Goal: Check status

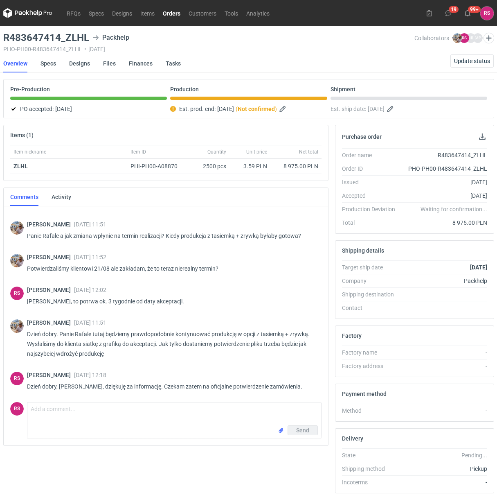
click at [171, 13] on link "Orders" at bounding box center [172, 13] width 26 height 10
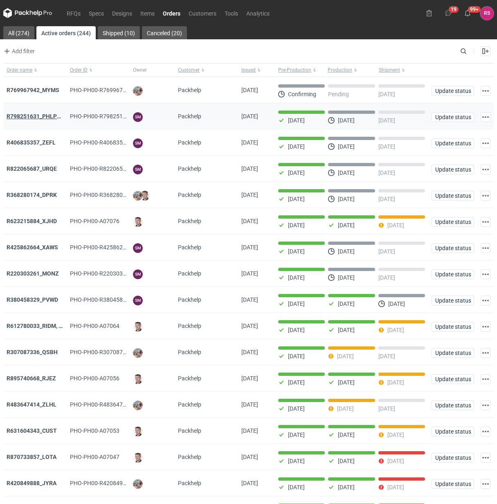
click at [43, 115] on strong "R798251631_PHLP_V1" at bounding box center [37, 116] width 60 height 7
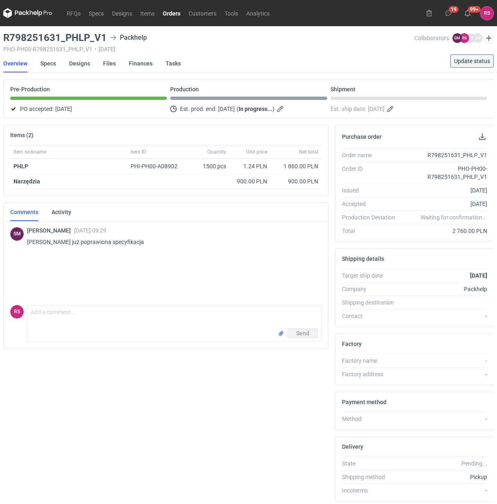
click at [470, 61] on span "Update status" at bounding box center [472, 61] width 36 height 6
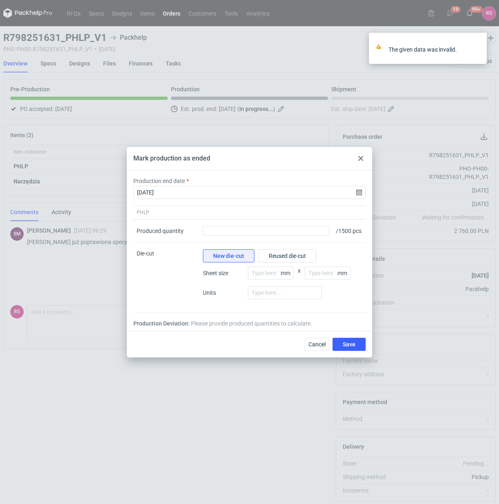
click at [361, 156] on icon at bounding box center [361, 158] width 5 height 5
